Goal: Task Accomplishment & Management: Use online tool/utility

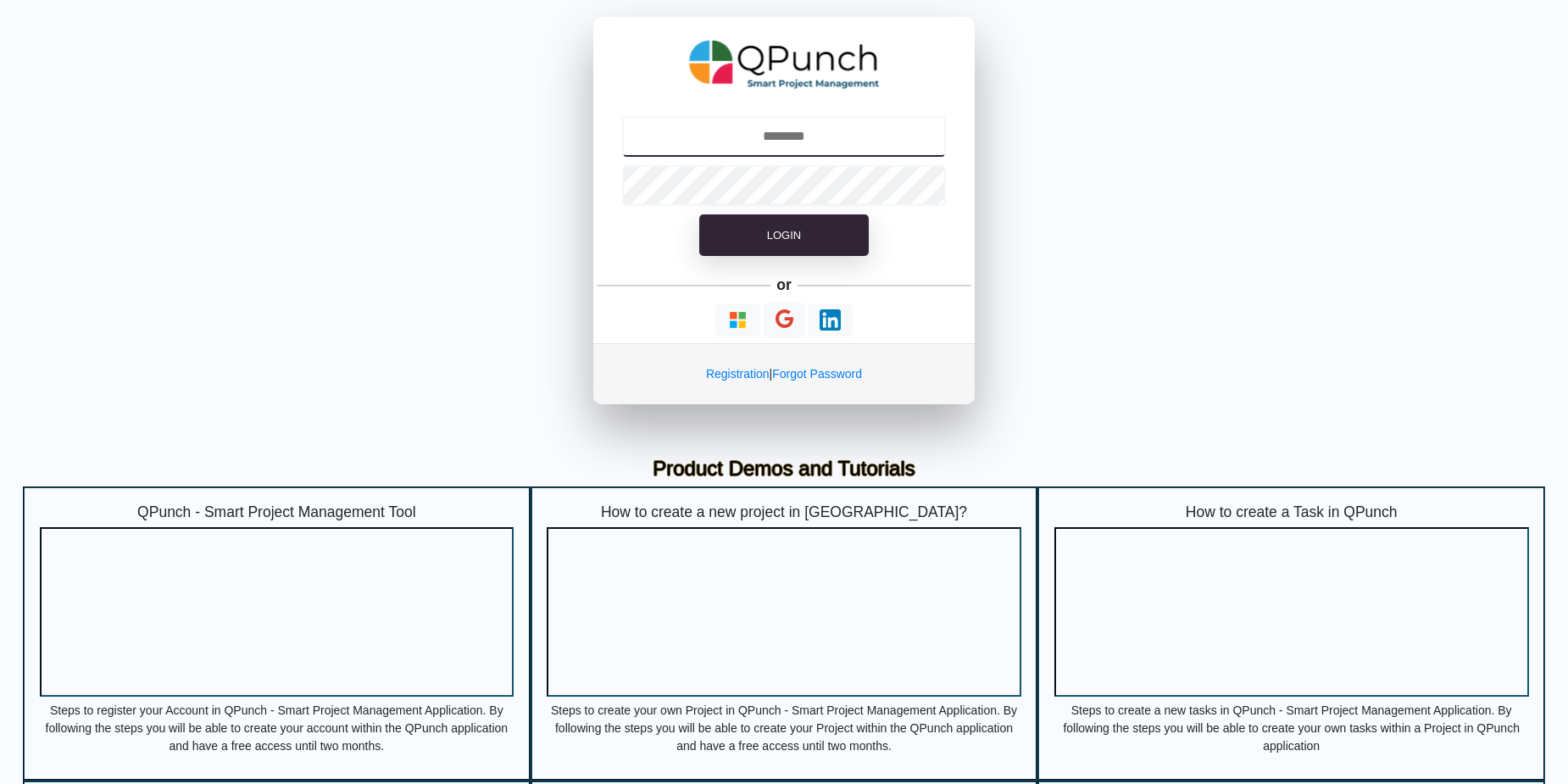
click at [772, 137] on input "text" at bounding box center [784, 136] width 324 height 41
type input "**********"
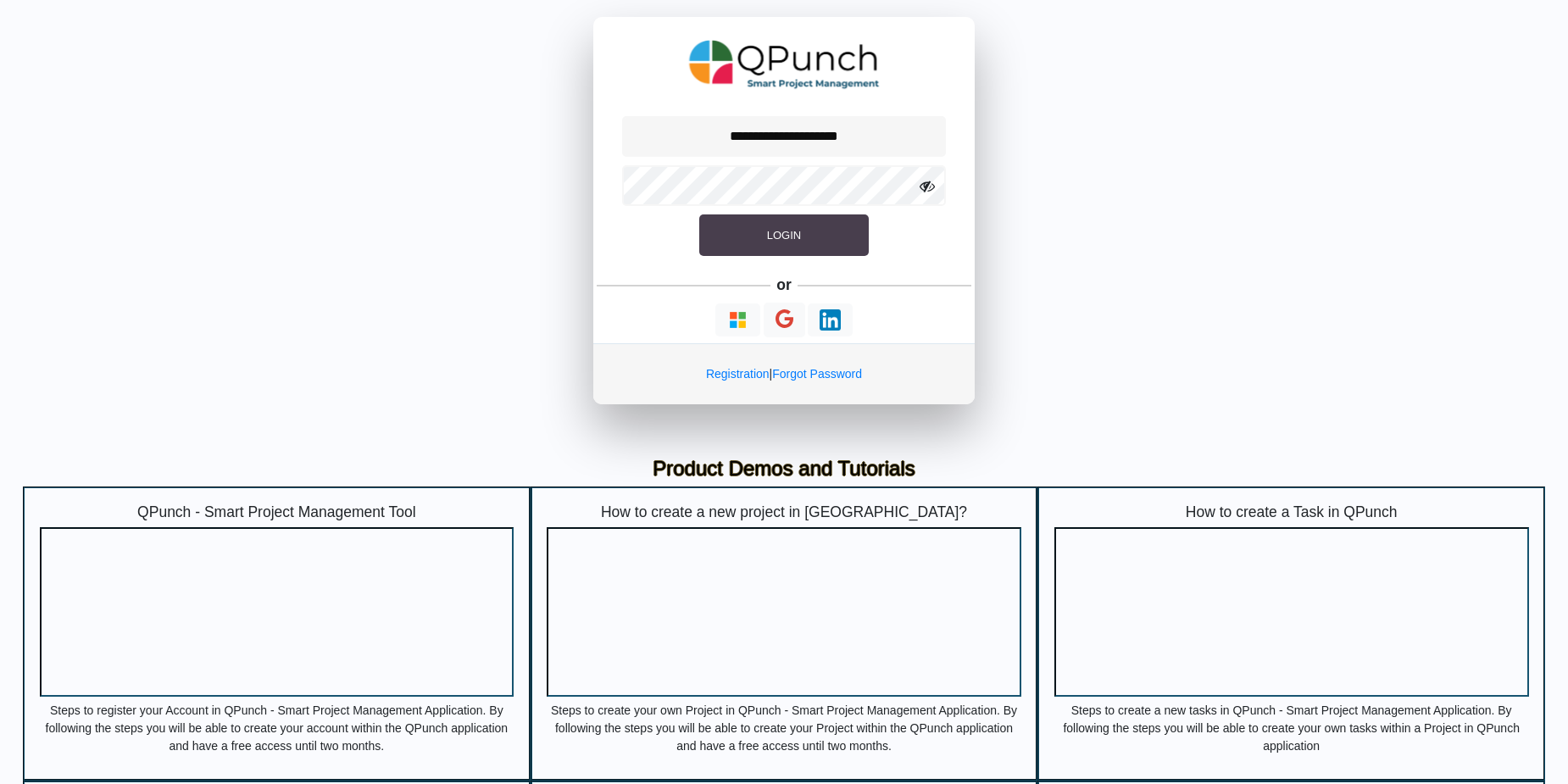
click at [773, 241] on span "Login" at bounding box center [784, 235] width 34 height 13
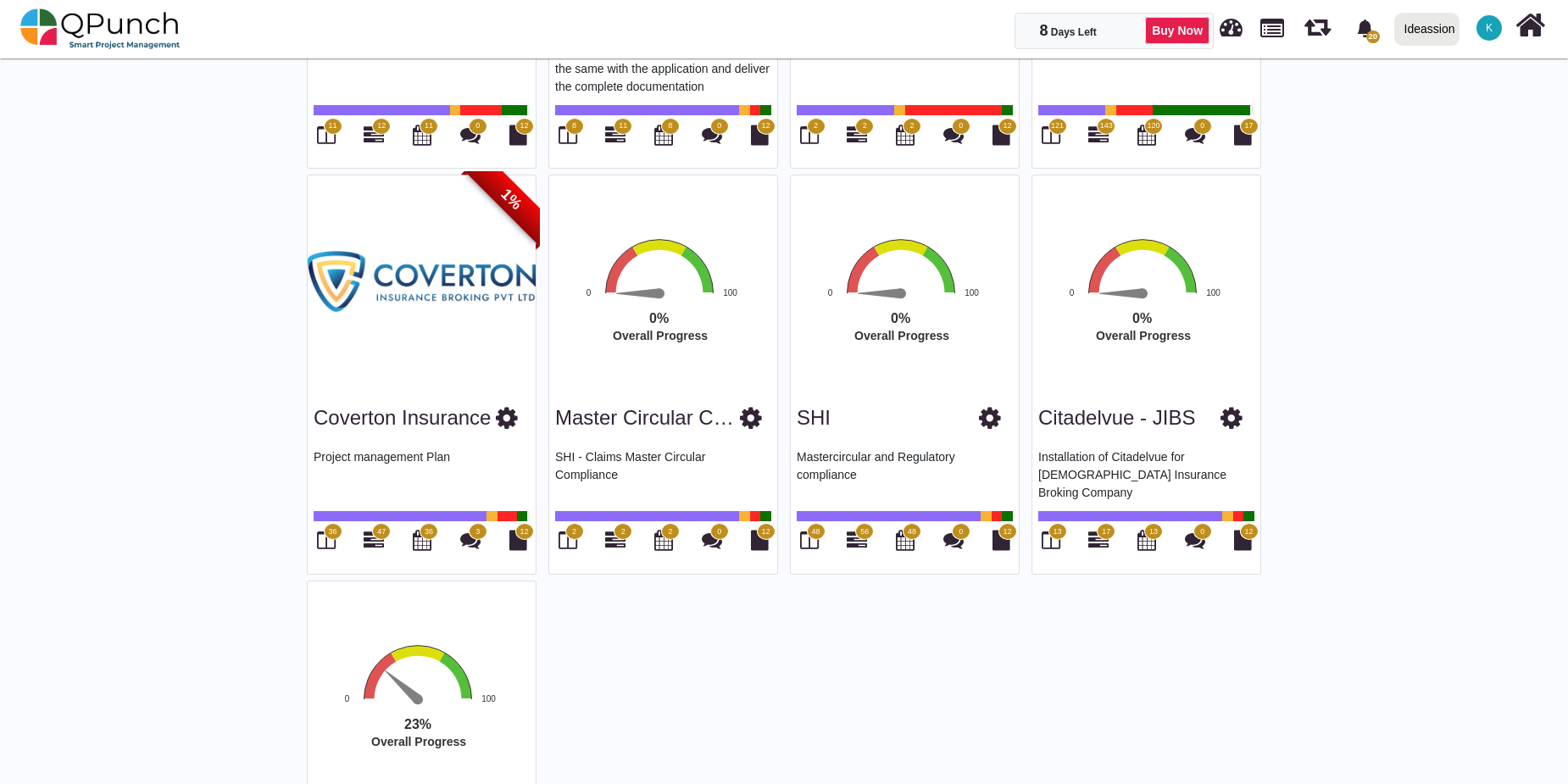
scroll to position [2657, 0]
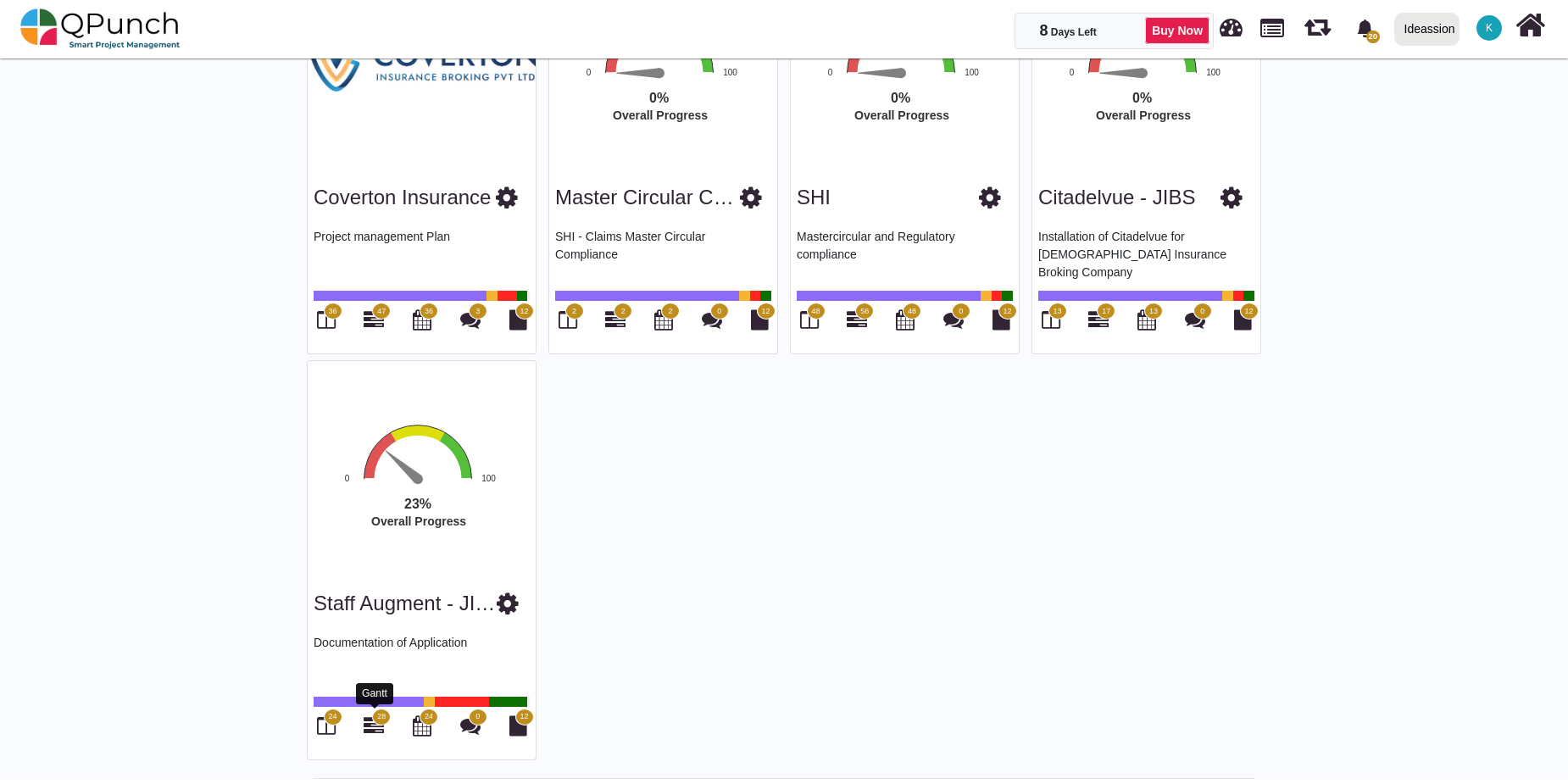
click at [375, 728] on icon at bounding box center [373, 725] width 20 height 20
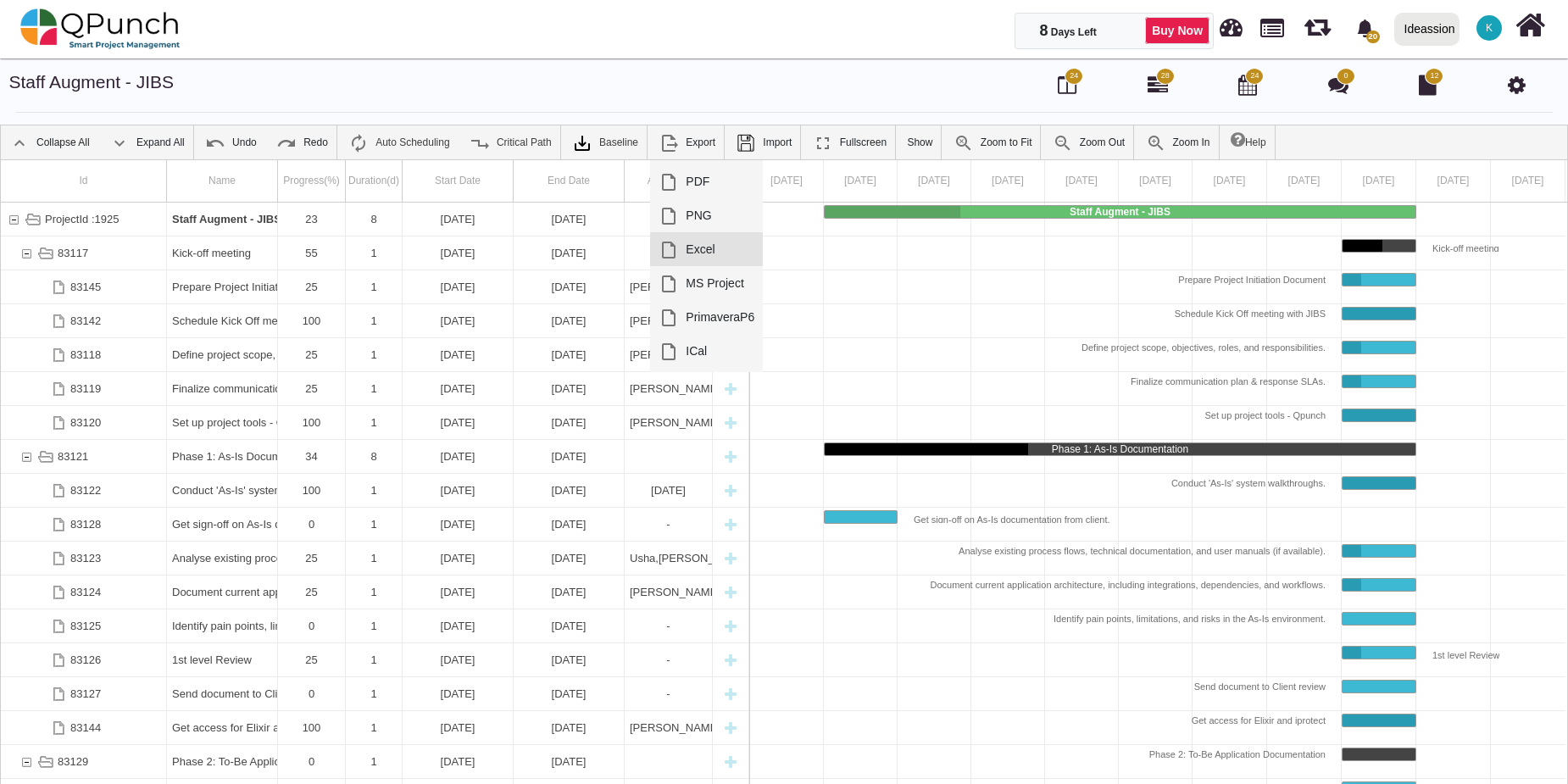
click at [698, 240] on link "Excel" at bounding box center [706, 249] width 113 height 34
